Goal: Find specific page/section: Find specific page/section

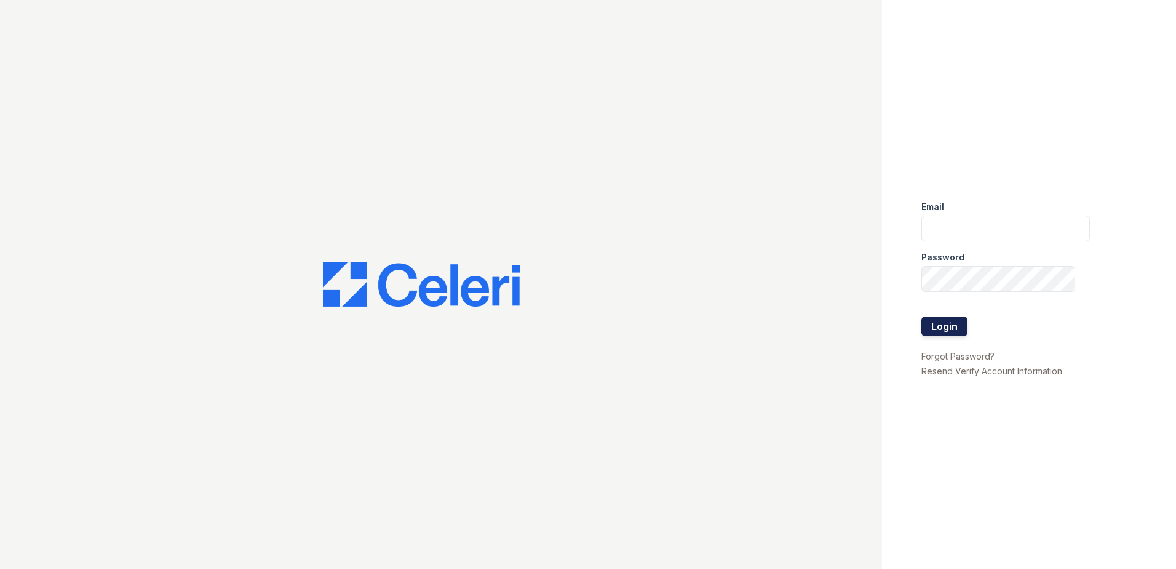
type input "[EMAIL_ADDRESS][DOMAIN_NAME]"
click at [943, 329] on button "Login" at bounding box center [945, 326] width 46 height 20
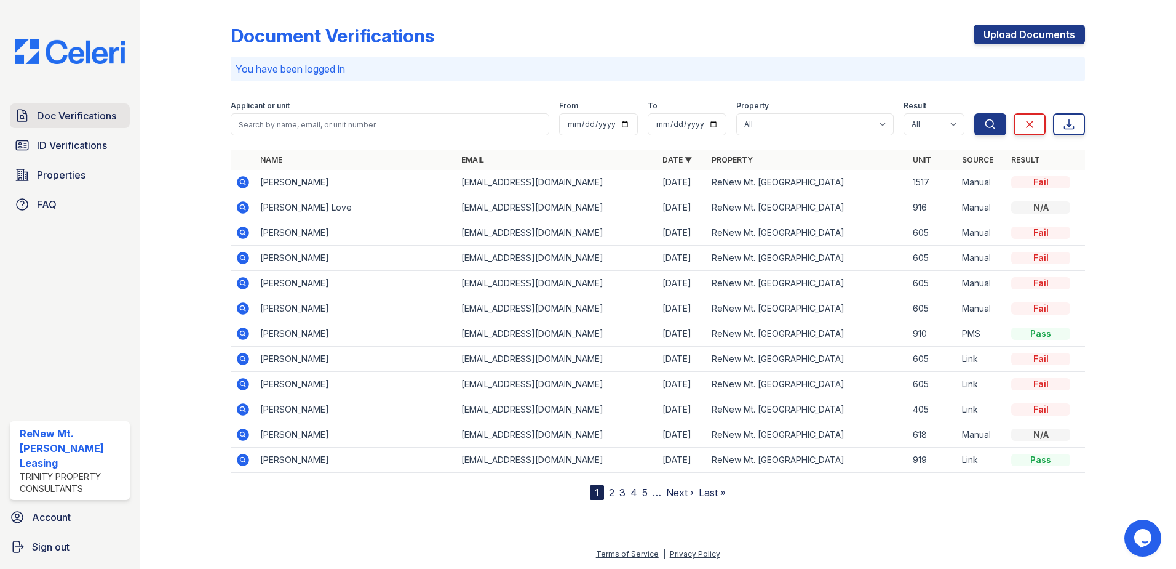
click at [89, 116] on span "Doc Verifications" at bounding box center [76, 115] width 79 height 15
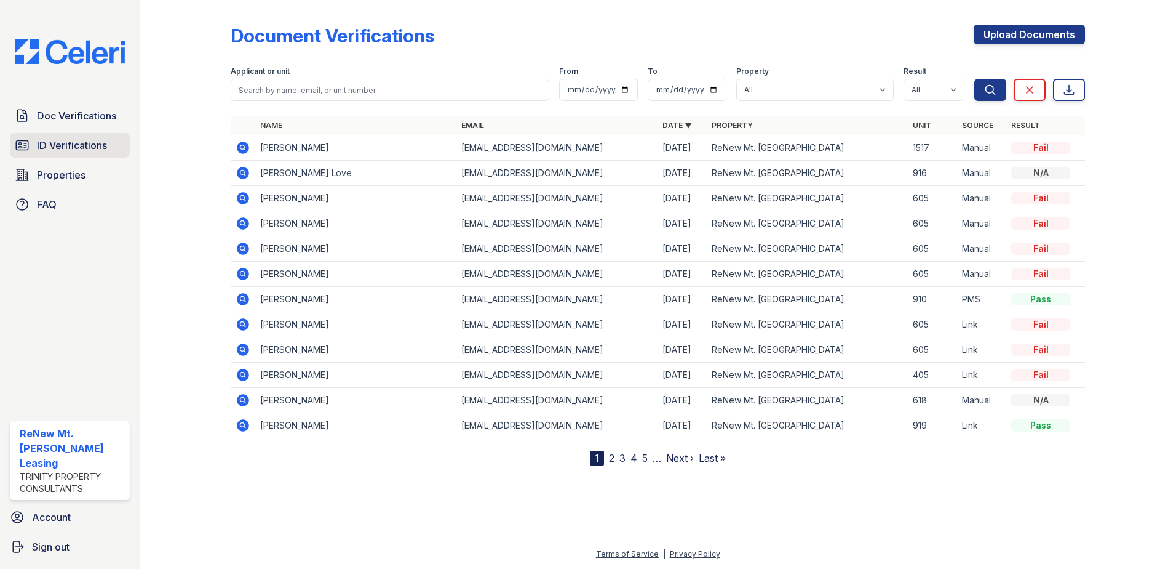
click at [84, 151] on span "ID Verifications" at bounding box center [72, 145] width 70 height 15
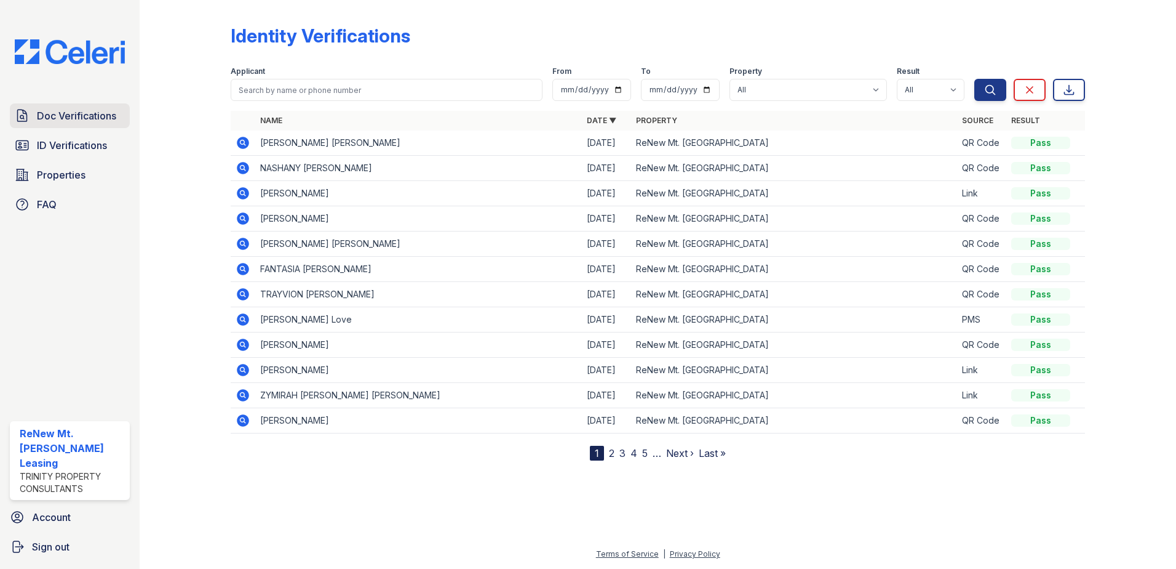
click at [83, 117] on span "Doc Verifications" at bounding box center [76, 115] width 79 height 15
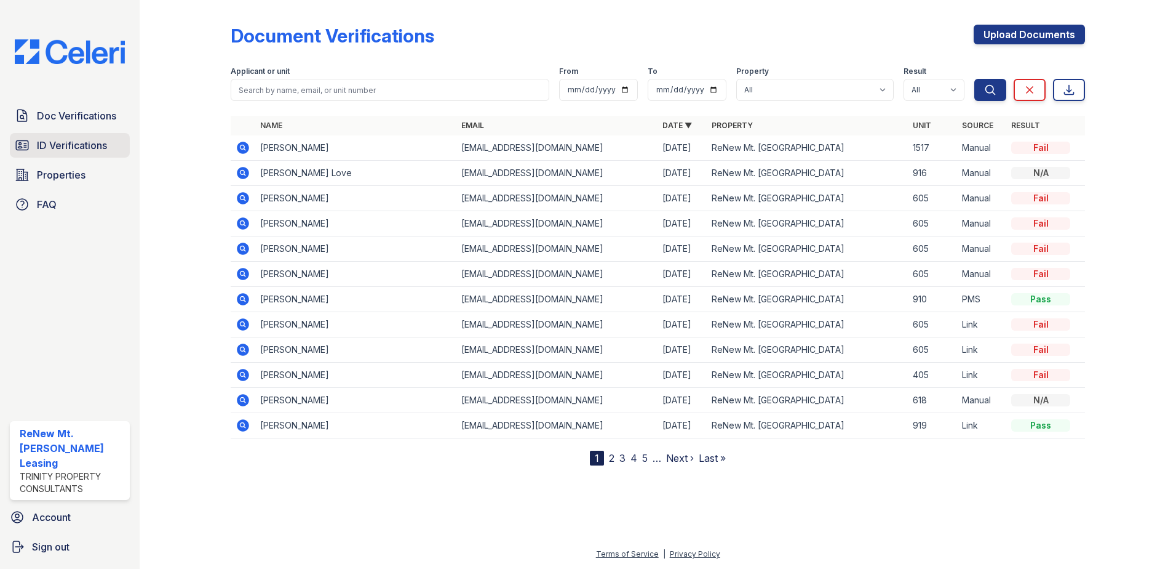
click at [95, 151] on span "ID Verifications" at bounding box center [72, 145] width 70 height 15
